Goal: Task Accomplishment & Management: Complete application form

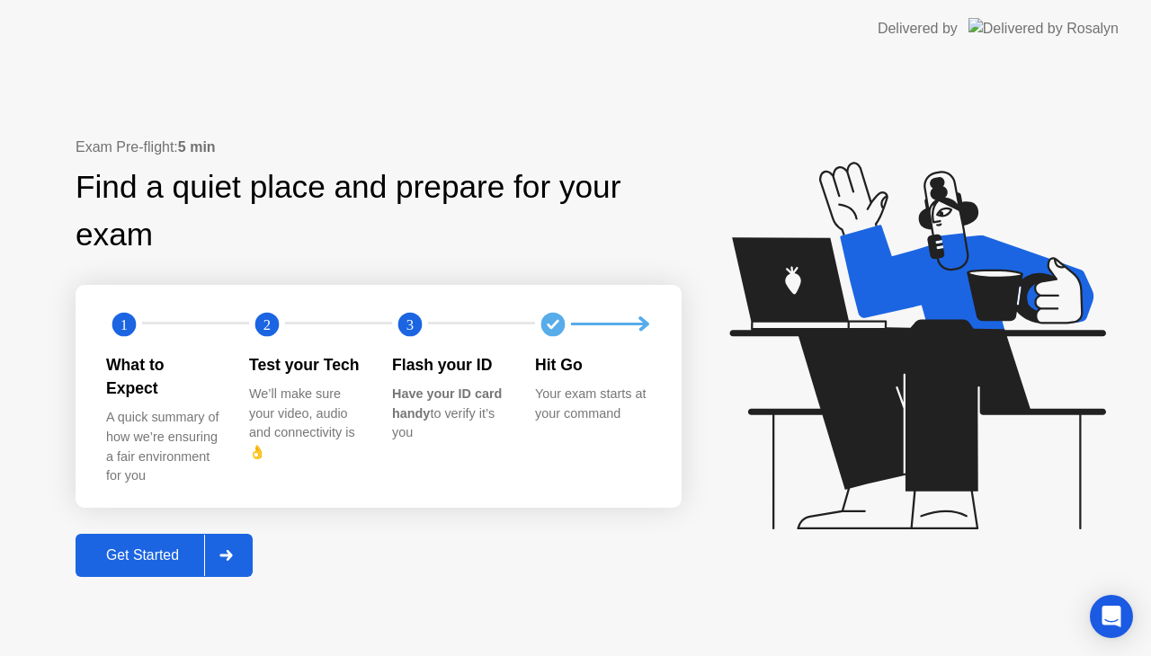
click at [232, 550] on icon at bounding box center [225, 555] width 13 height 11
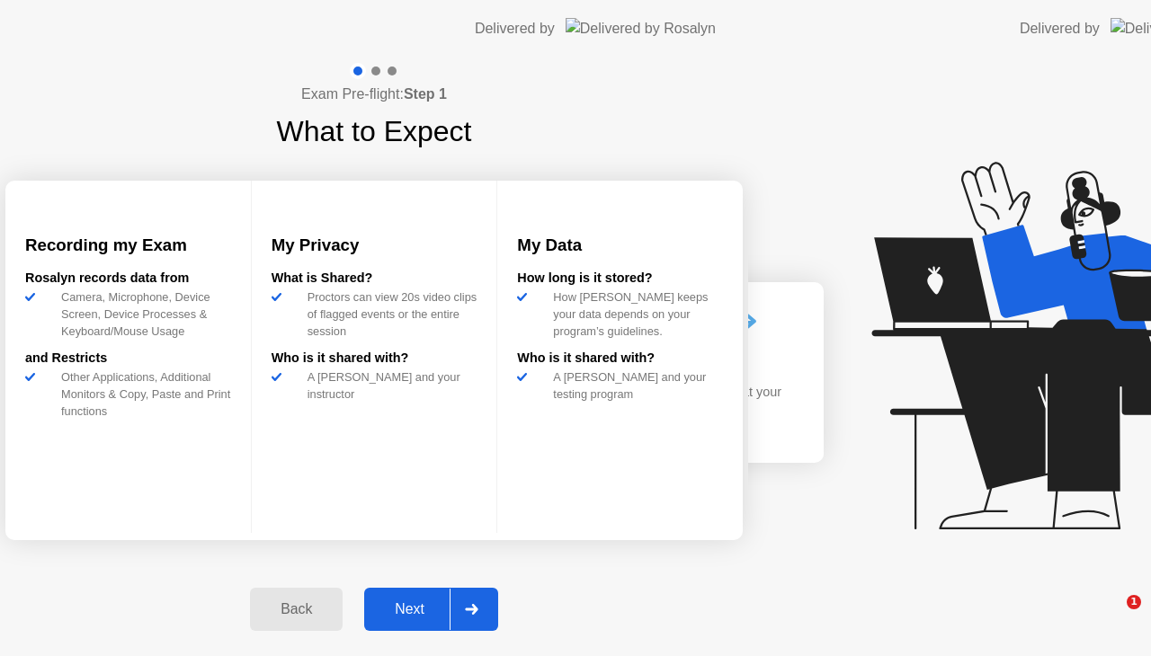
click at [149, 540] on div "Exam Pre-flight: Step 1 What to Expect Recording my Exam [PERSON_NAME] records …" at bounding box center [374, 357] width 748 height 599
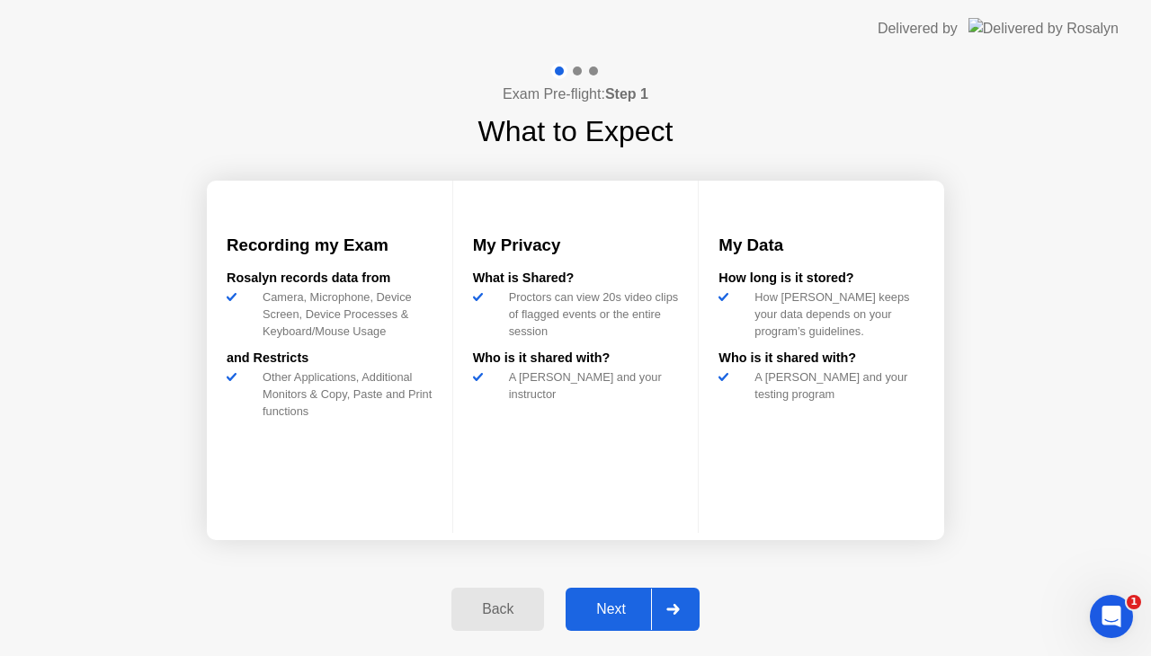
click at [612, 614] on div "Next" at bounding box center [611, 610] width 80 height 16
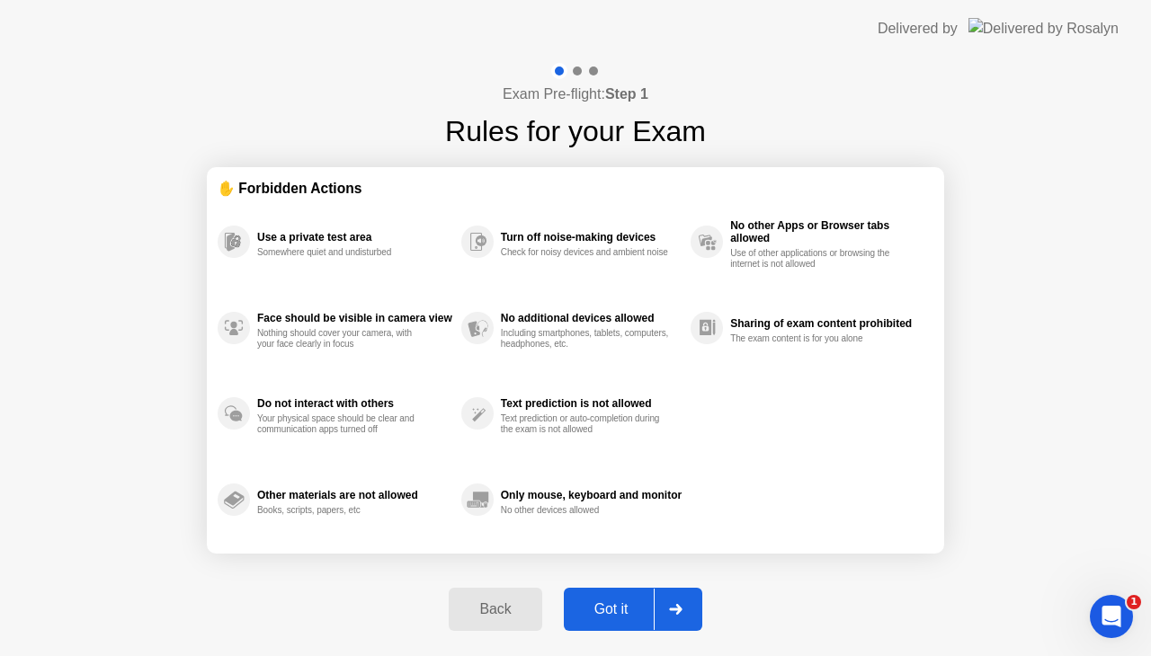
click at [612, 614] on div "Got it" at bounding box center [611, 610] width 85 height 16
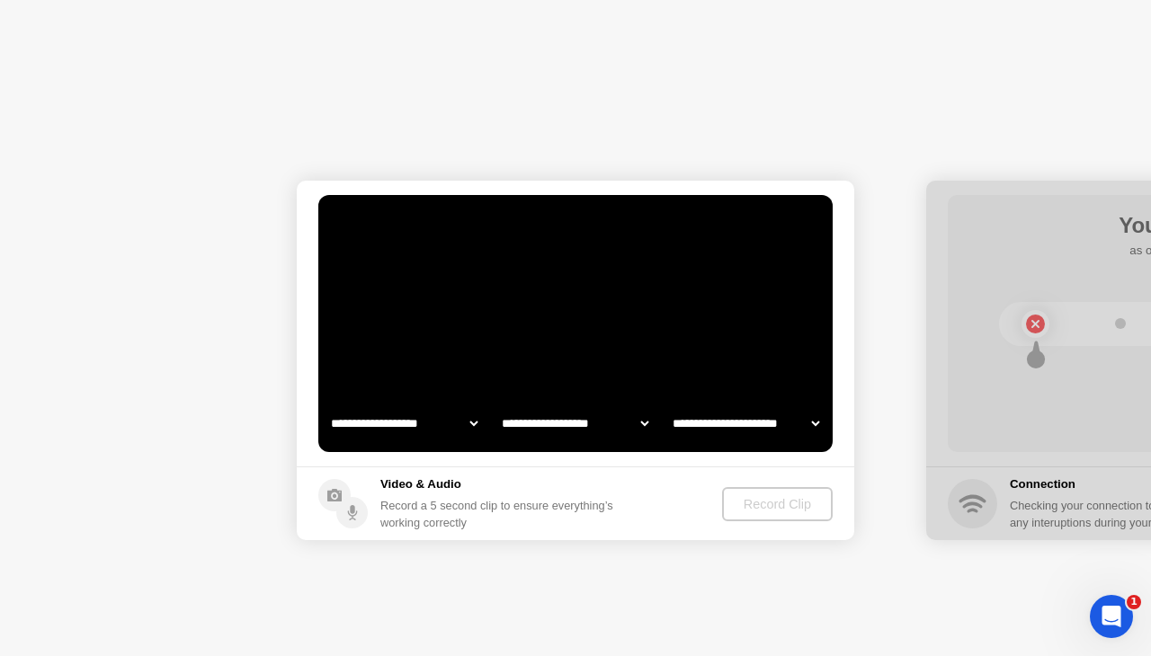
select select "**********"
select select "*******"
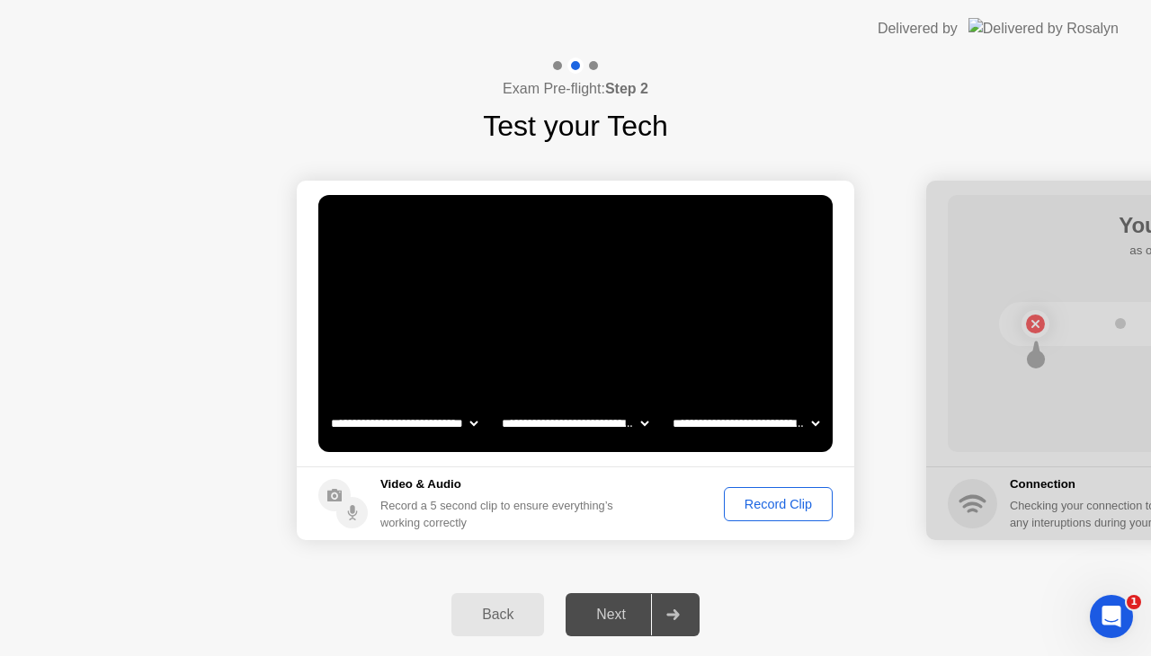
click at [774, 504] on div "Record Clip" at bounding box center [778, 504] width 96 height 14
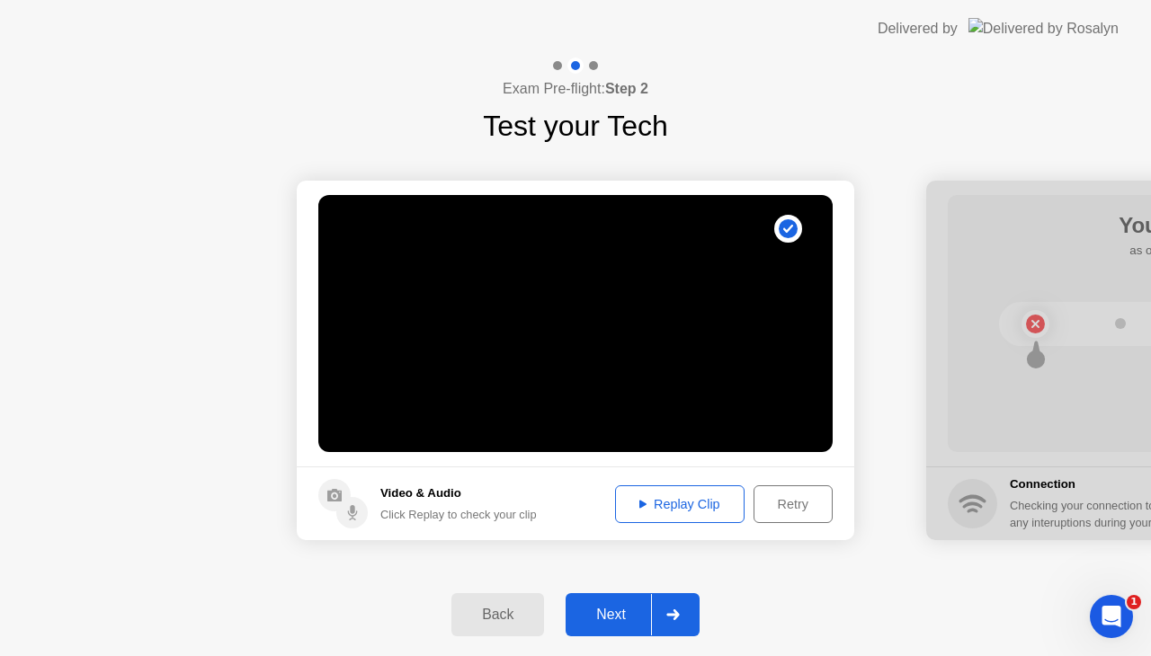
click at [674, 504] on div "Replay Clip" at bounding box center [679, 504] width 117 height 14
click at [682, 619] on div at bounding box center [672, 614] width 43 height 41
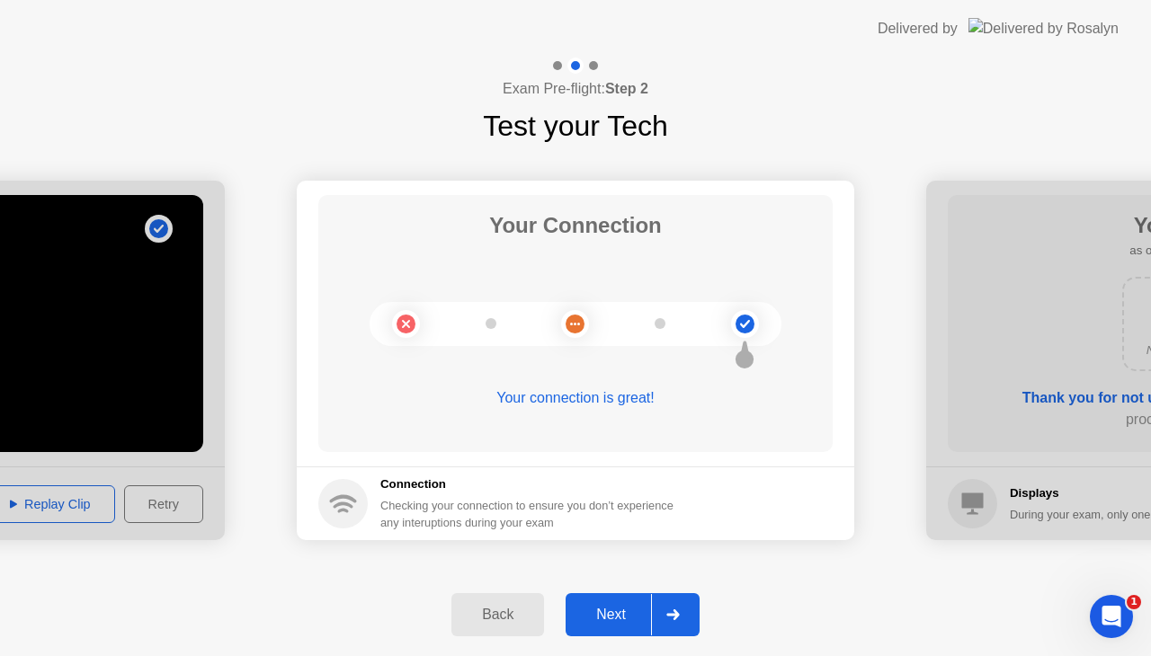
click at [682, 619] on div at bounding box center [672, 614] width 43 height 41
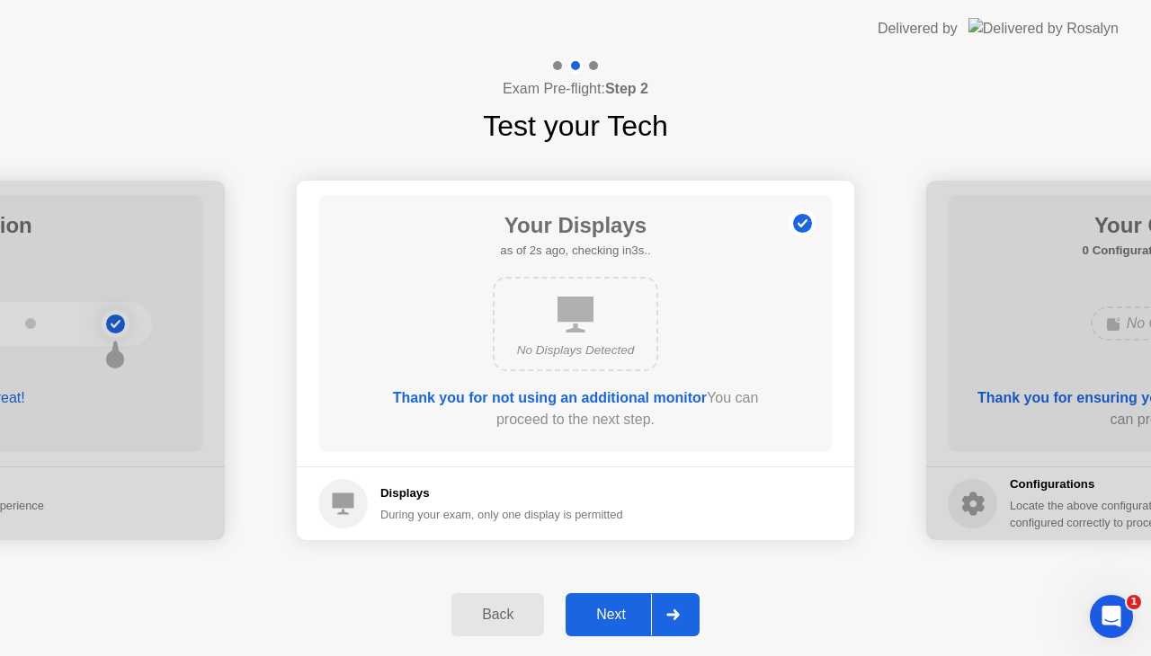
click at [682, 619] on div at bounding box center [672, 614] width 43 height 41
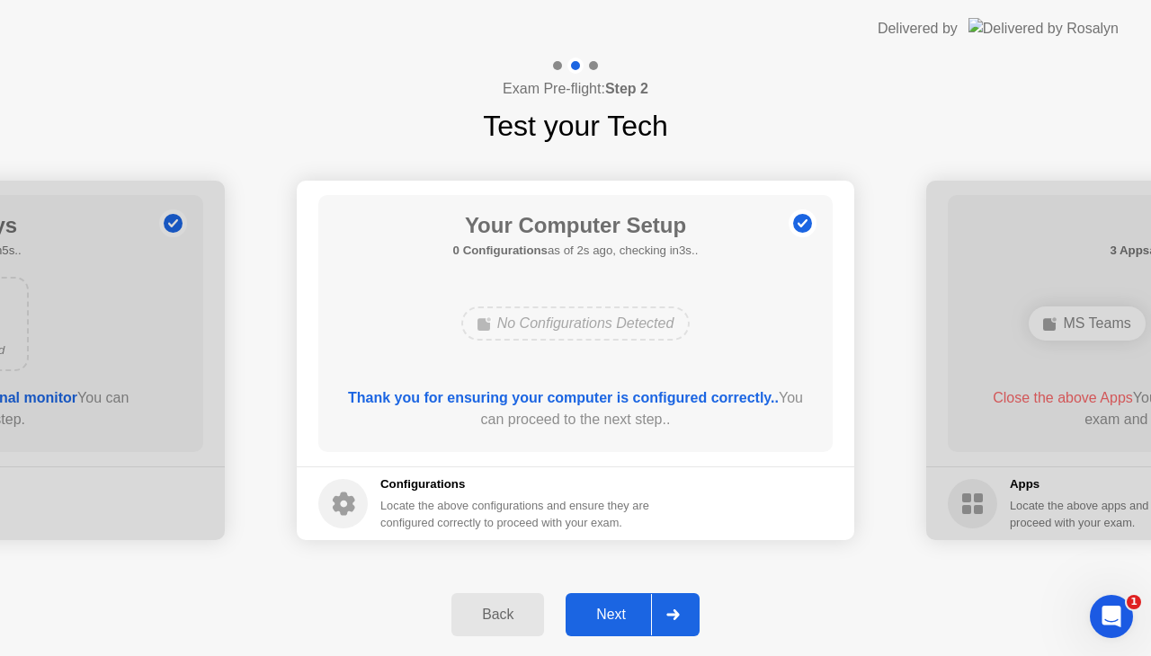
click at [682, 619] on div at bounding box center [672, 614] width 43 height 41
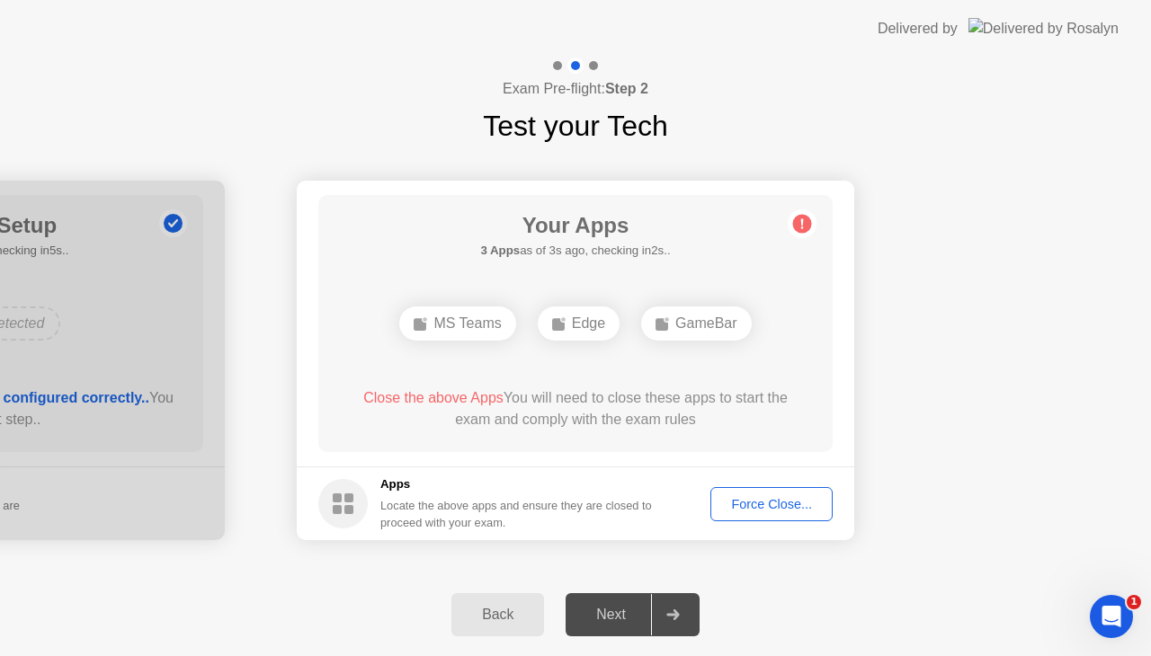
click at [759, 503] on div "Force Close..." at bounding box center [772, 504] width 110 height 14
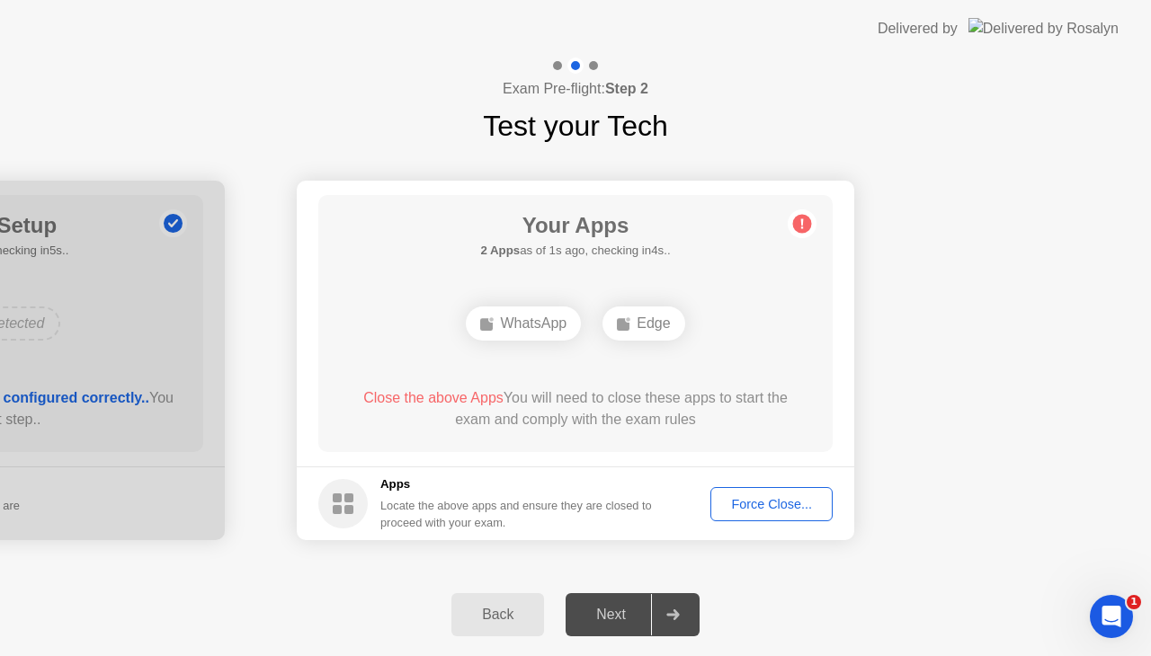
click at [759, 504] on div "Force Close..." at bounding box center [772, 504] width 110 height 14
click at [763, 498] on div "Force Close..." at bounding box center [772, 504] width 110 height 14
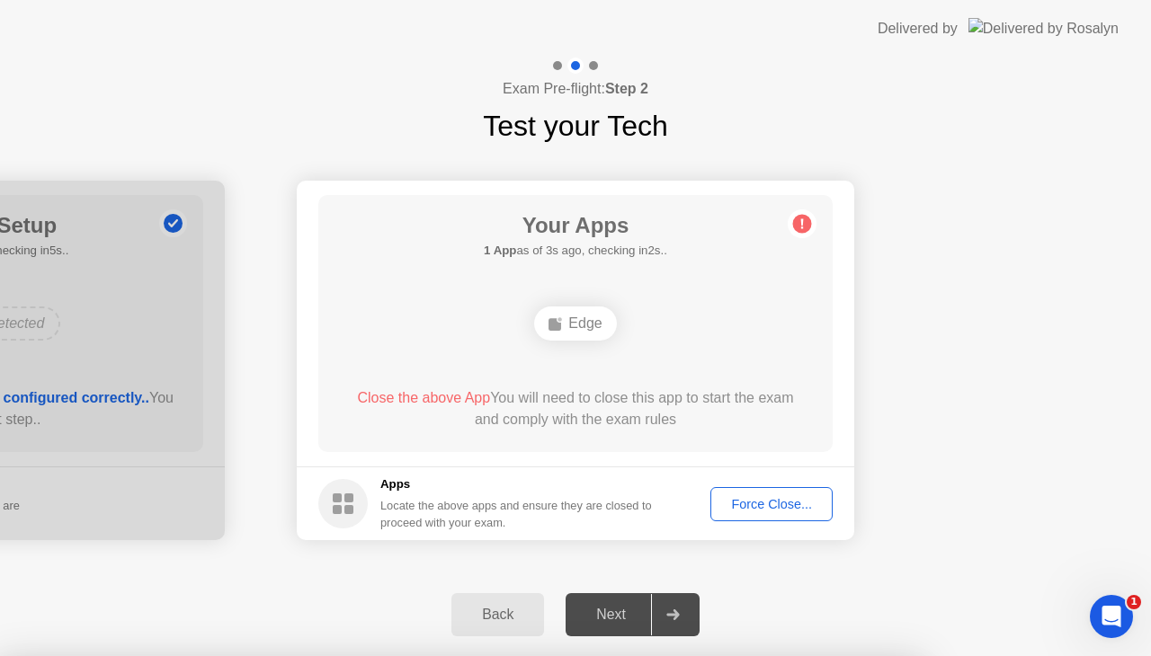
click at [777, 497] on div "Force Close..." at bounding box center [772, 504] width 110 height 14
click at [347, 505] on rect at bounding box center [348, 509] width 9 height 9
click at [766, 504] on div "Force Close..." at bounding box center [772, 504] width 110 height 14
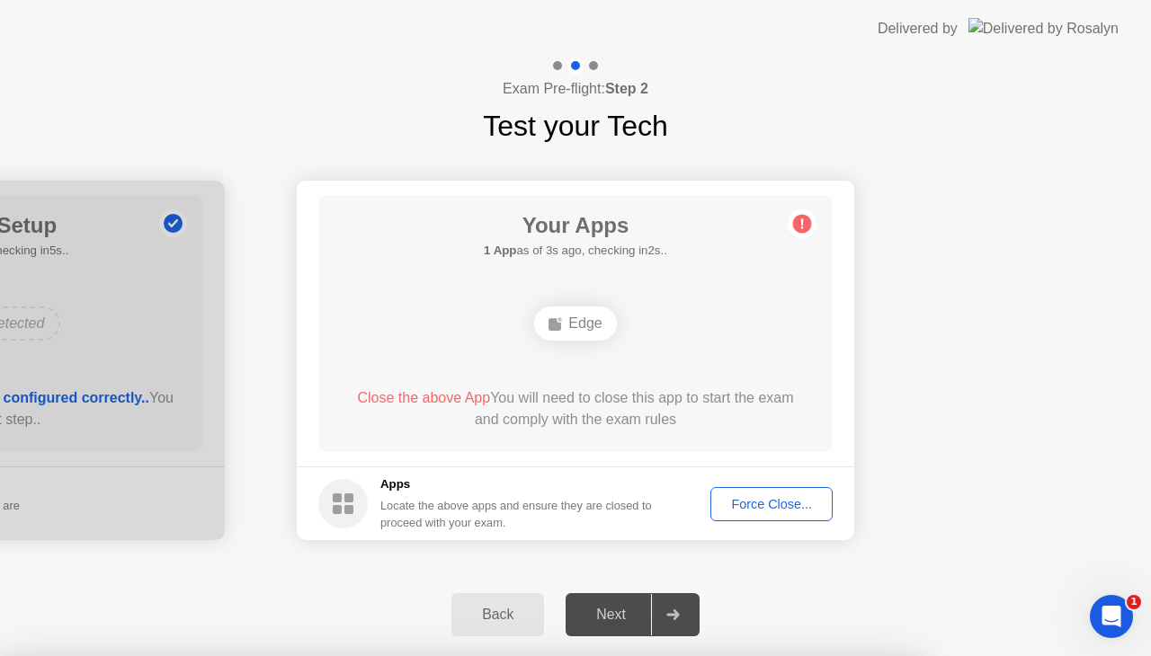
click at [773, 504] on div "Force Close..." at bounding box center [772, 504] width 110 height 14
click at [768, 502] on div "Force Close..." at bounding box center [772, 504] width 110 height 14
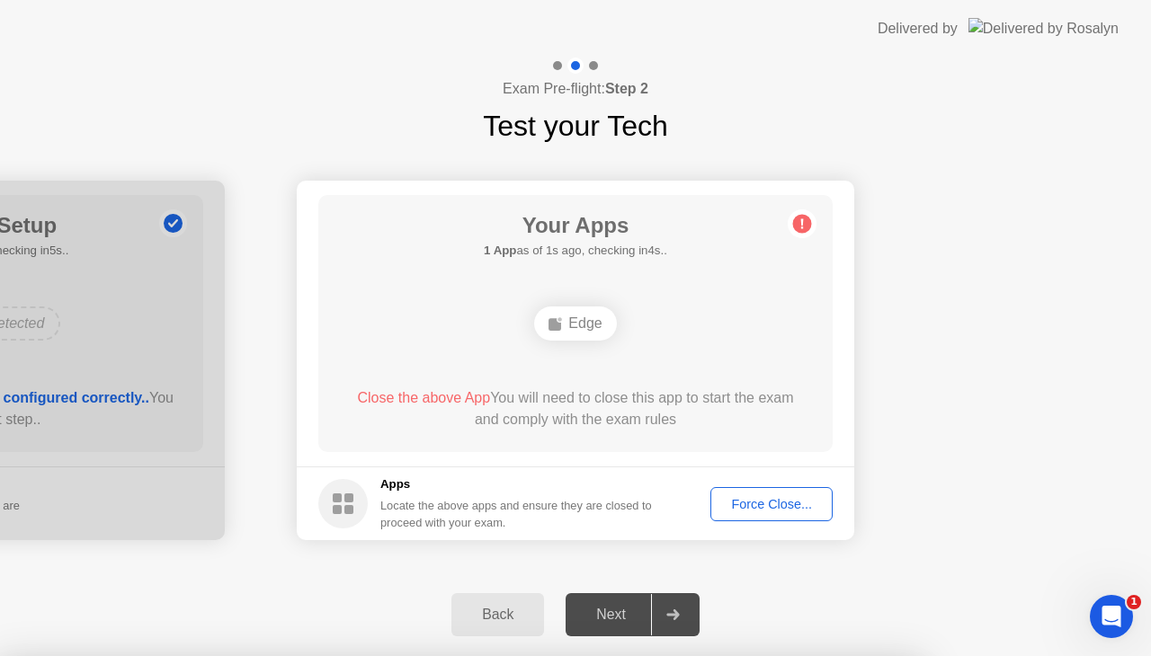
click at [770, 499] on div "Force Close..." at bounding box center [772, 504] width 110 height 14
click at [678, 619] on icon at bounding box center [672, 615] width 13 height 11
click at [761, 498] on div "Force Close..." at bounding box center [772, 504] width 110 height 14
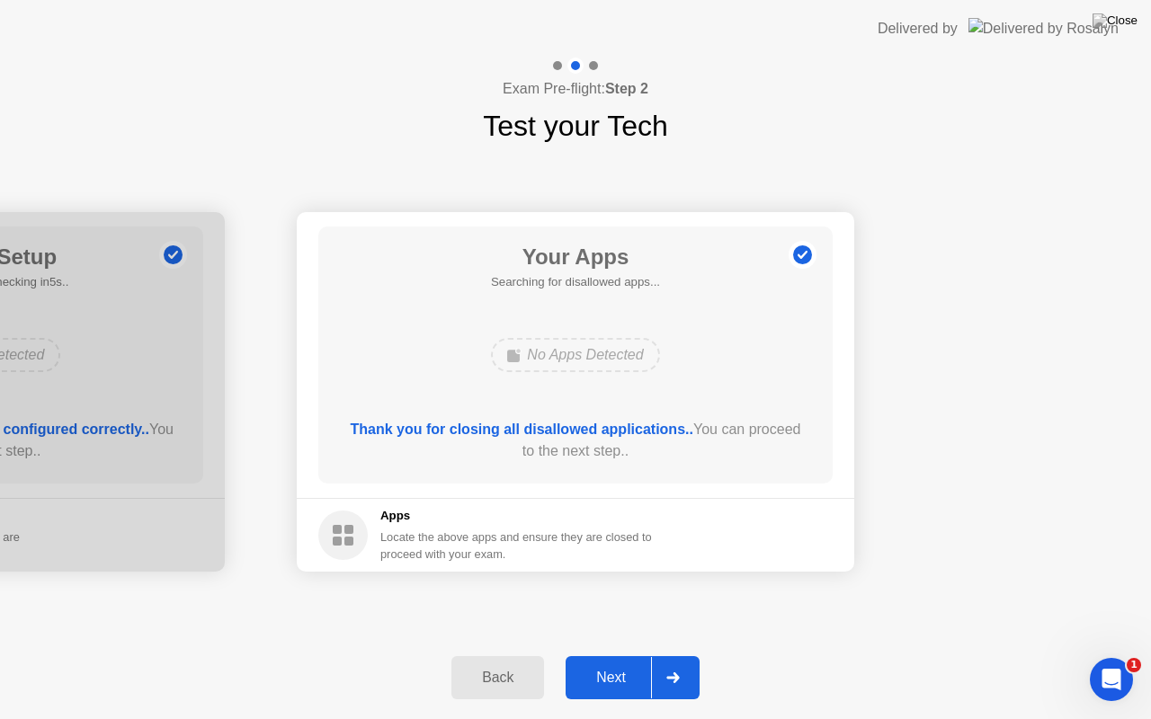
click at [674, 656] on icon at bounding box center [672, 678] width 13 height 11
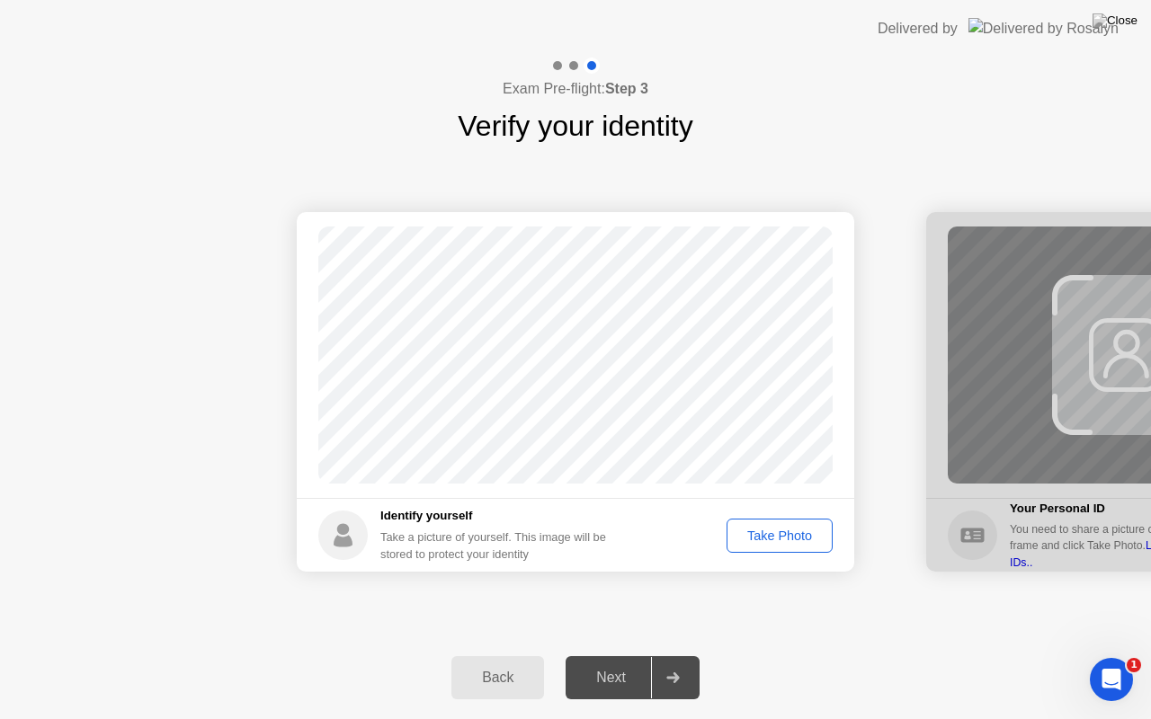
click at [782, 533] on div "Take Photo" at bounding box center [780, 536] width 94 height 14
click at [680, 656] on icon at bounding box center [672, 678] width 13 height 11
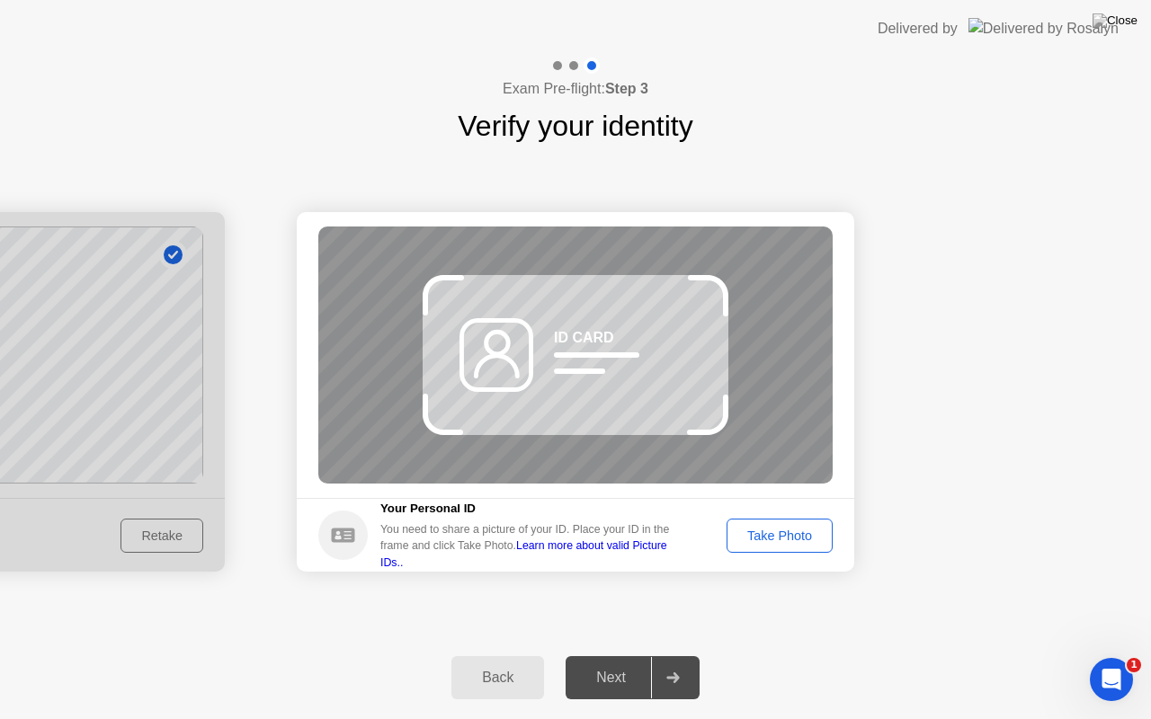
click at [781, 537] on div "Take Photo" at bounding box center [780, 536] width 94 height 14
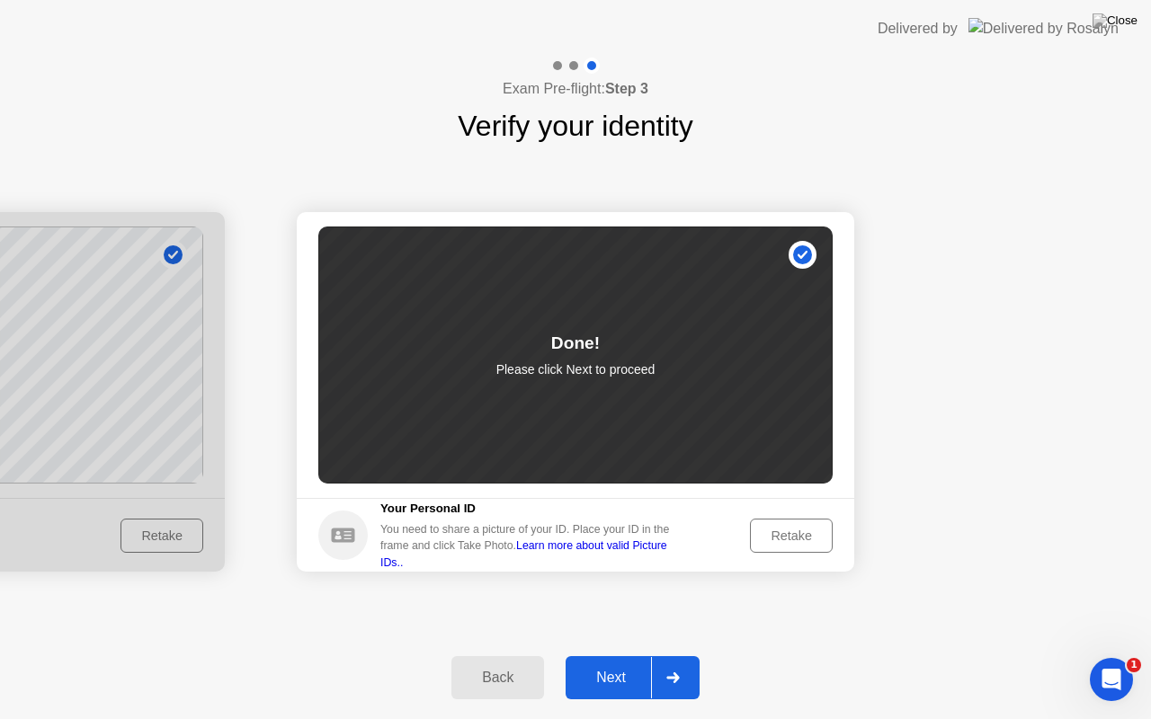
click at [676, 656] on icon at bounding box center [672, 678] width 13 height 11
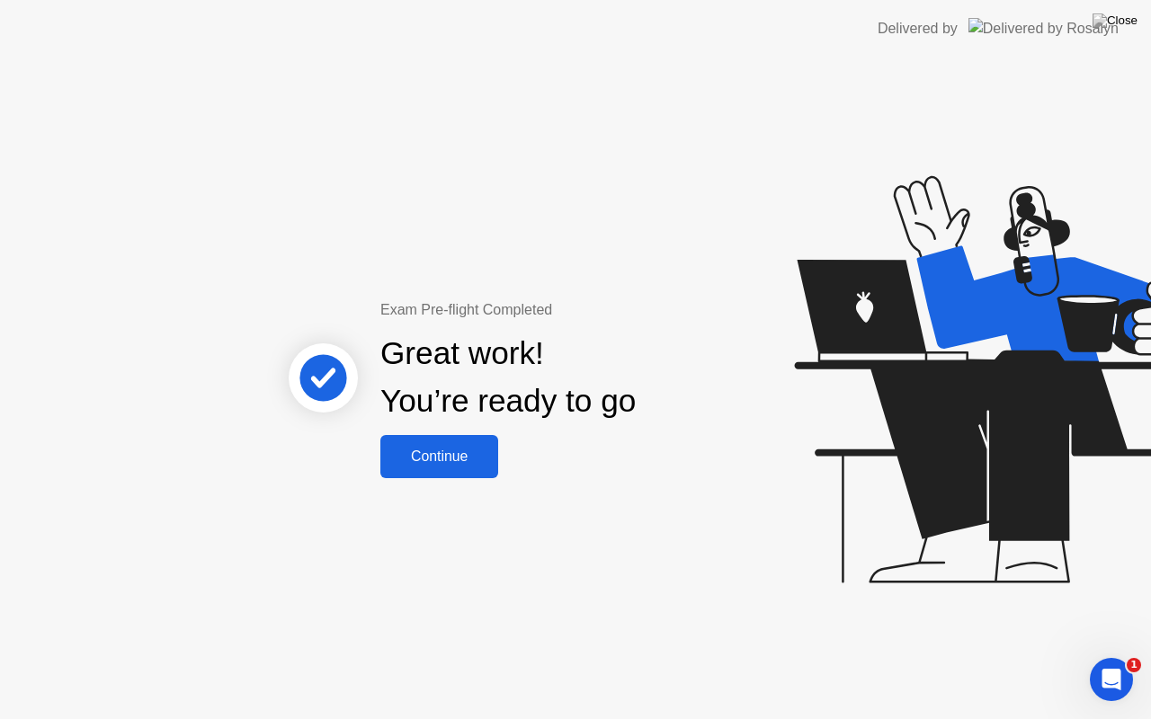
click at [453, 451] on div "Continue" at bounding box center [439, 457] width 107 height 16
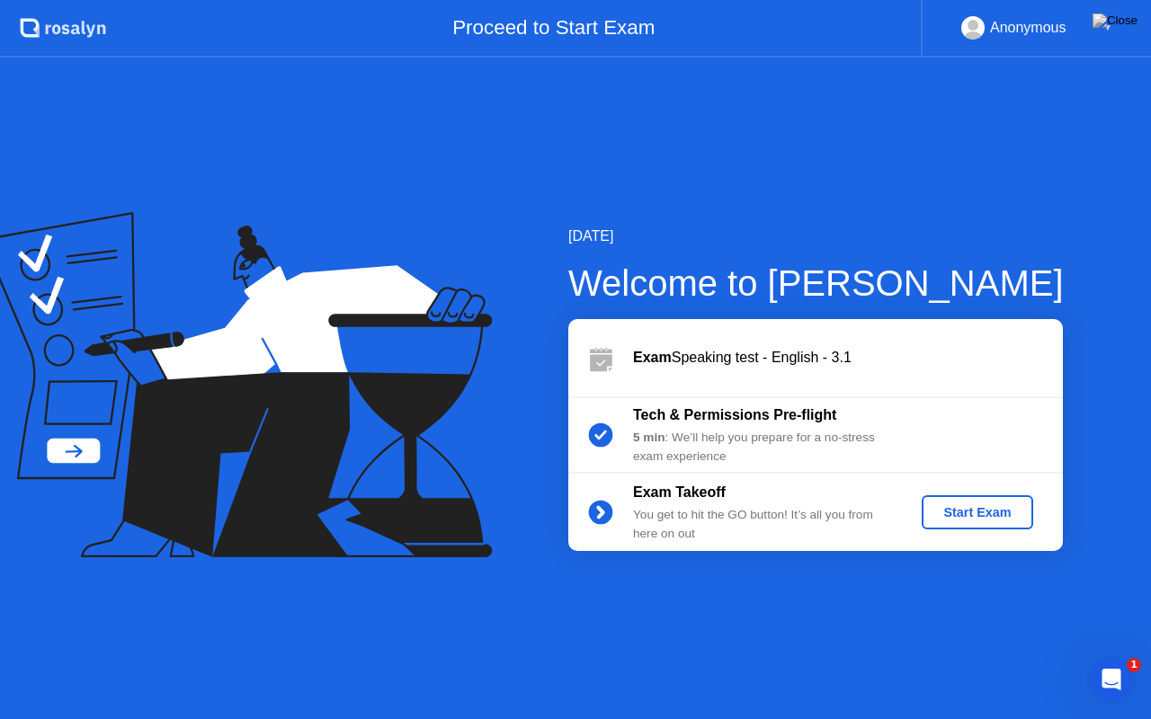
click at [973, 513] on div "Start Exam" at bounding box center [977, 512] width 96 height 14
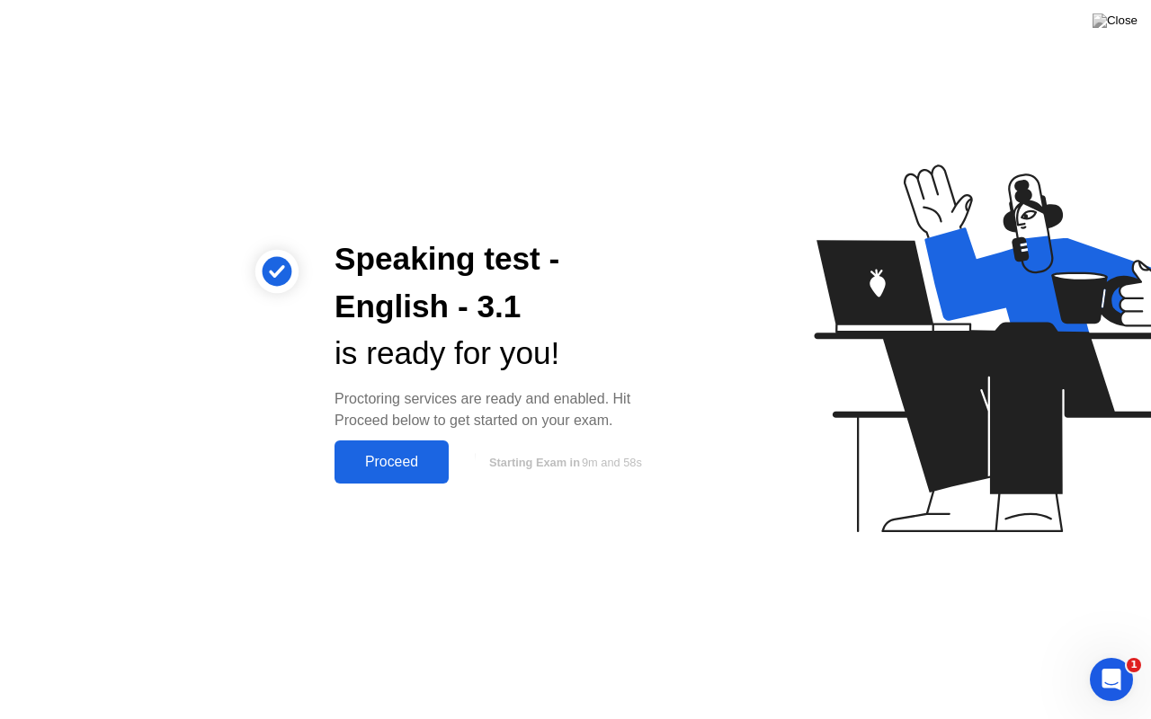
click at [403, 457] on div "Proceed" at bounding box center [391, 462] width 103 height 16
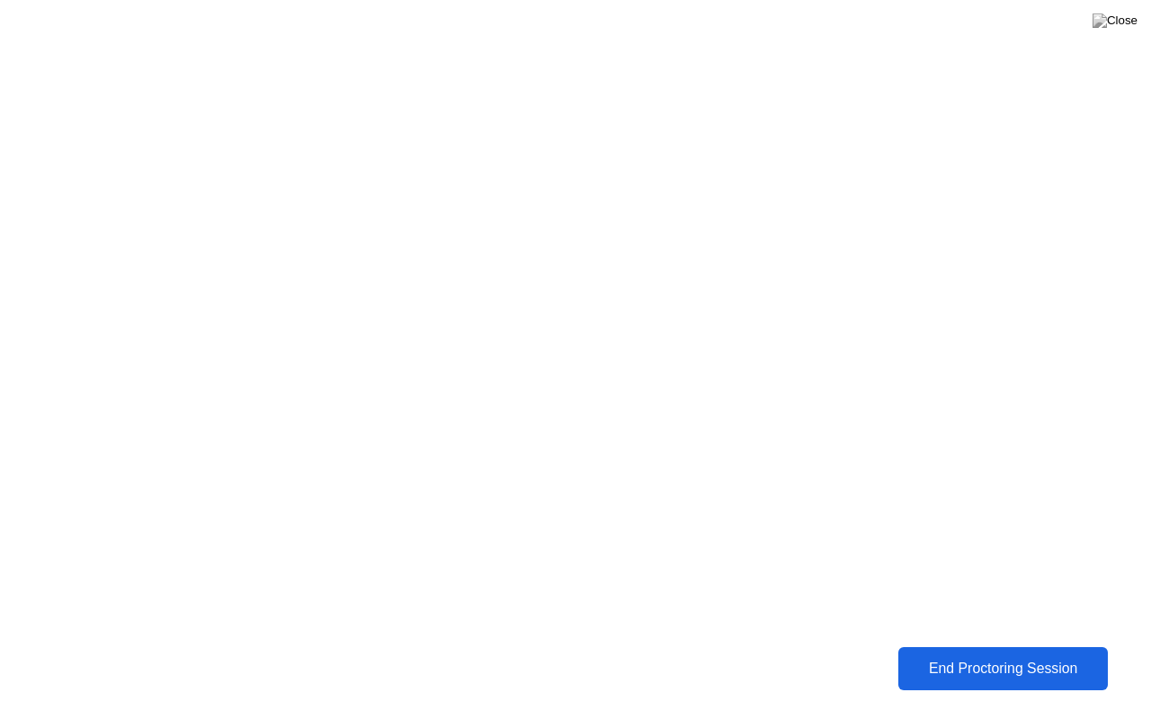
click at [995, 656] on div "End Proctoring Session" at bounding box center [1003, 669] width 219 height 18
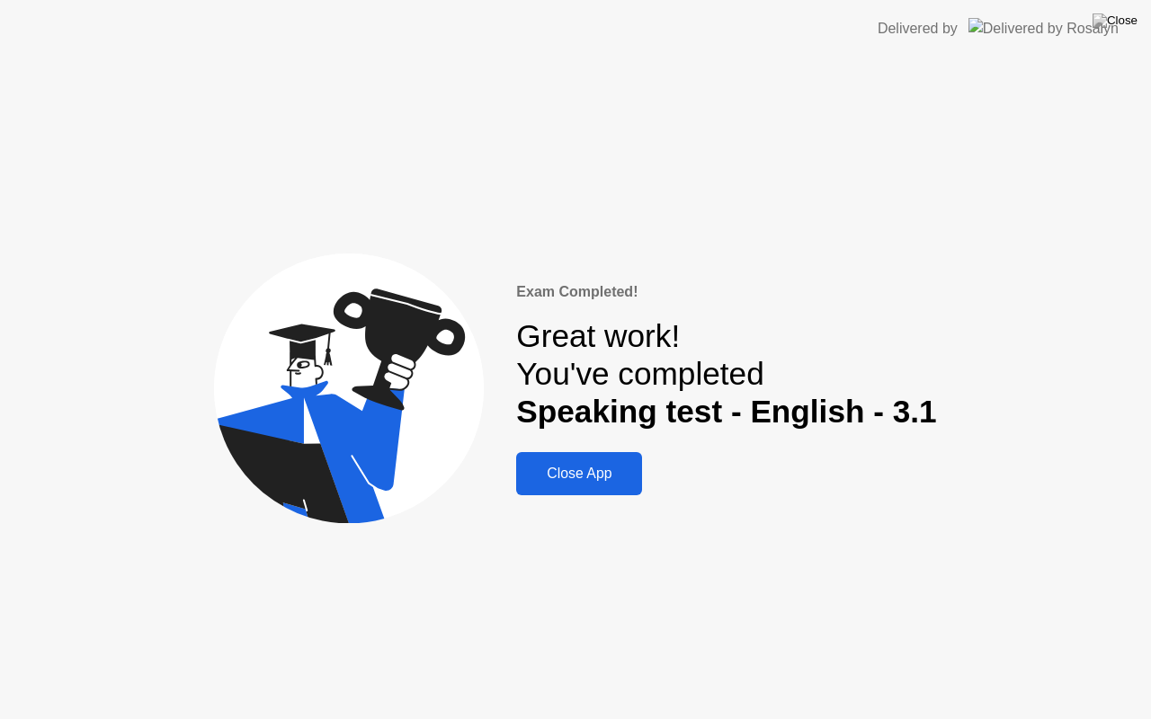
click at [560, 471] on div "Close App" at bounding box center [579, 474] width 115 height 16
